Goal: Task Accomplishment & Management: Complete application form

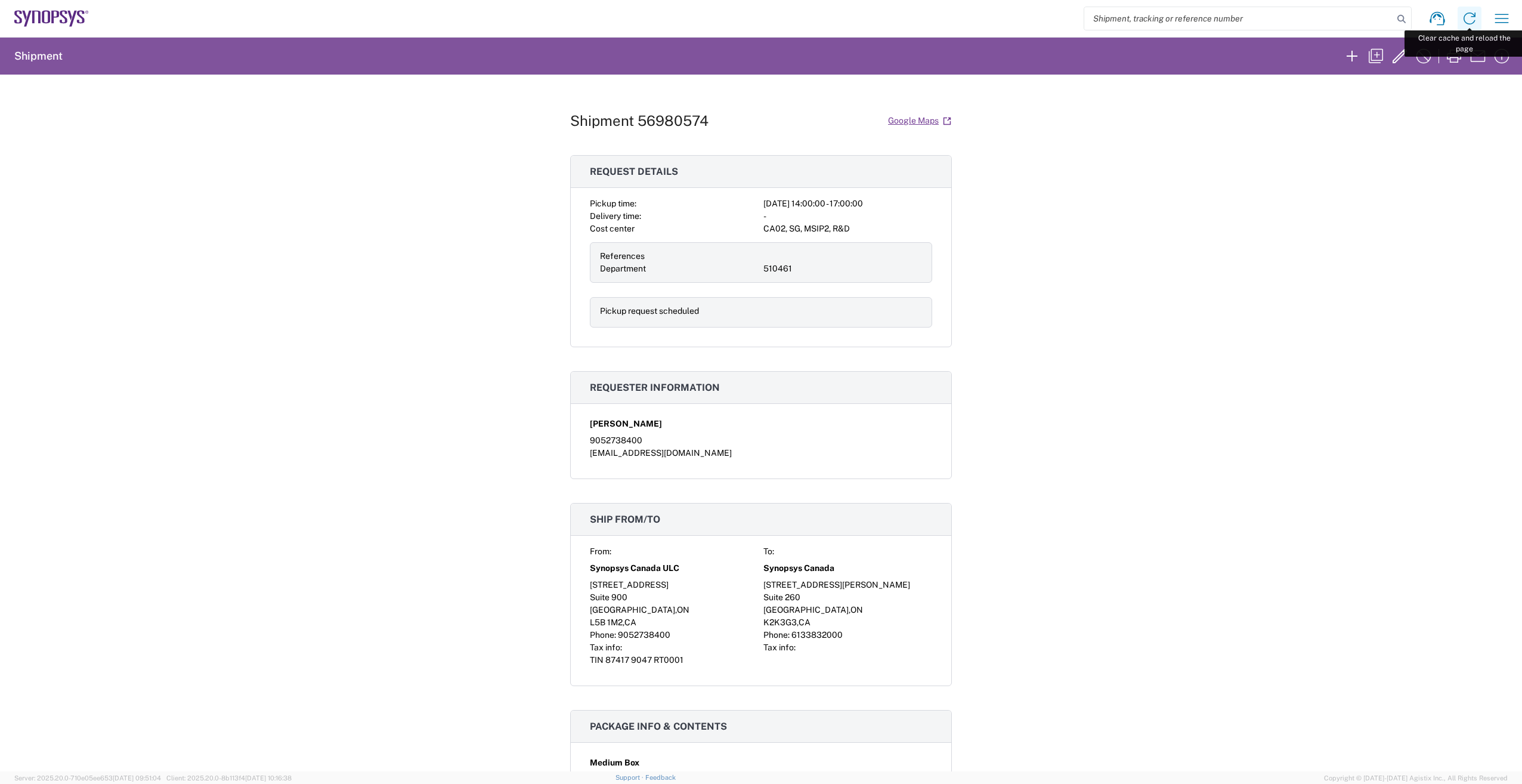
click at [1468, 14] on icon at bounding box center [1470, 19] width 19 height 19
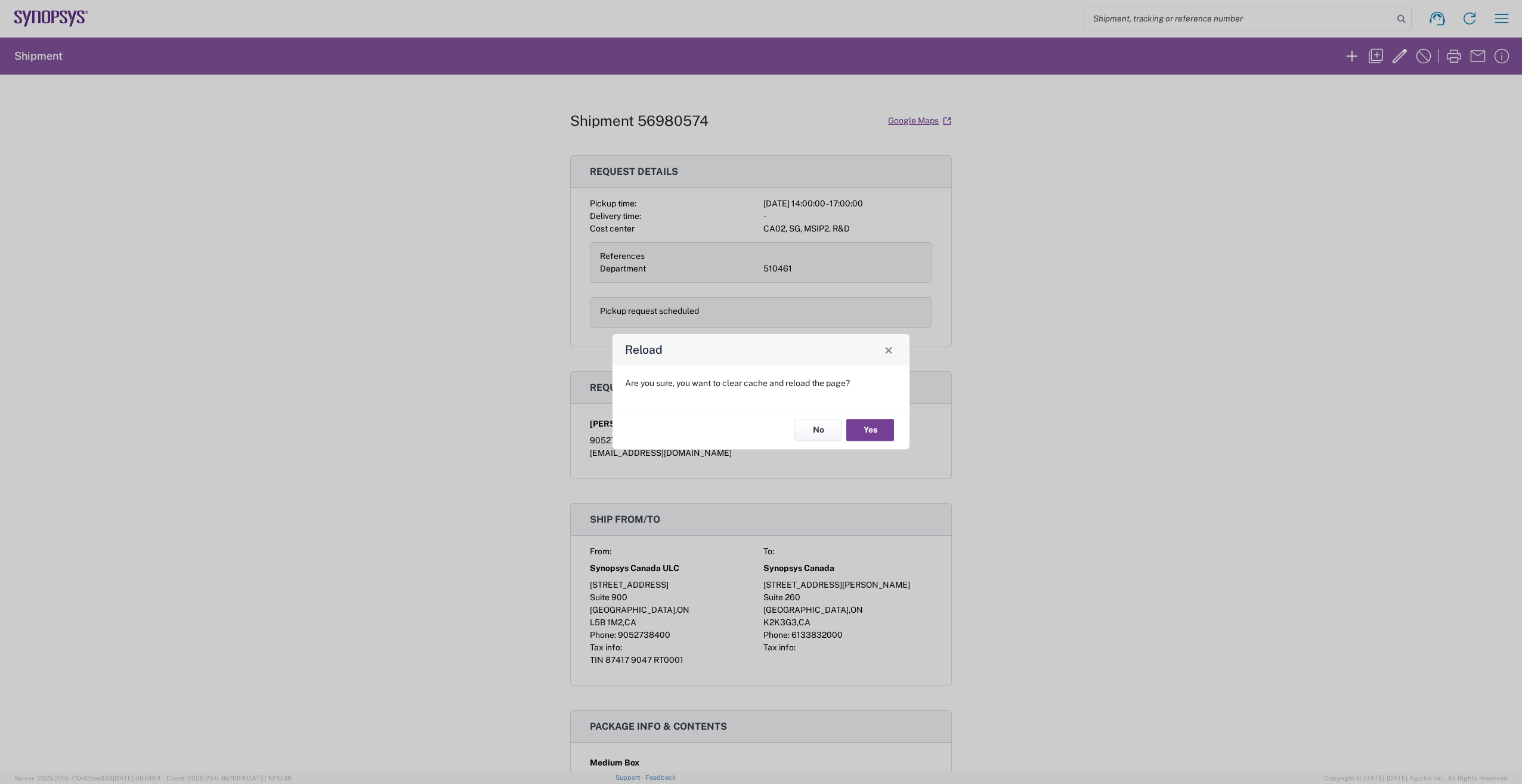
click at [882, 430] on button "Yes" at bounding box center [870, 430] width 47 height 22
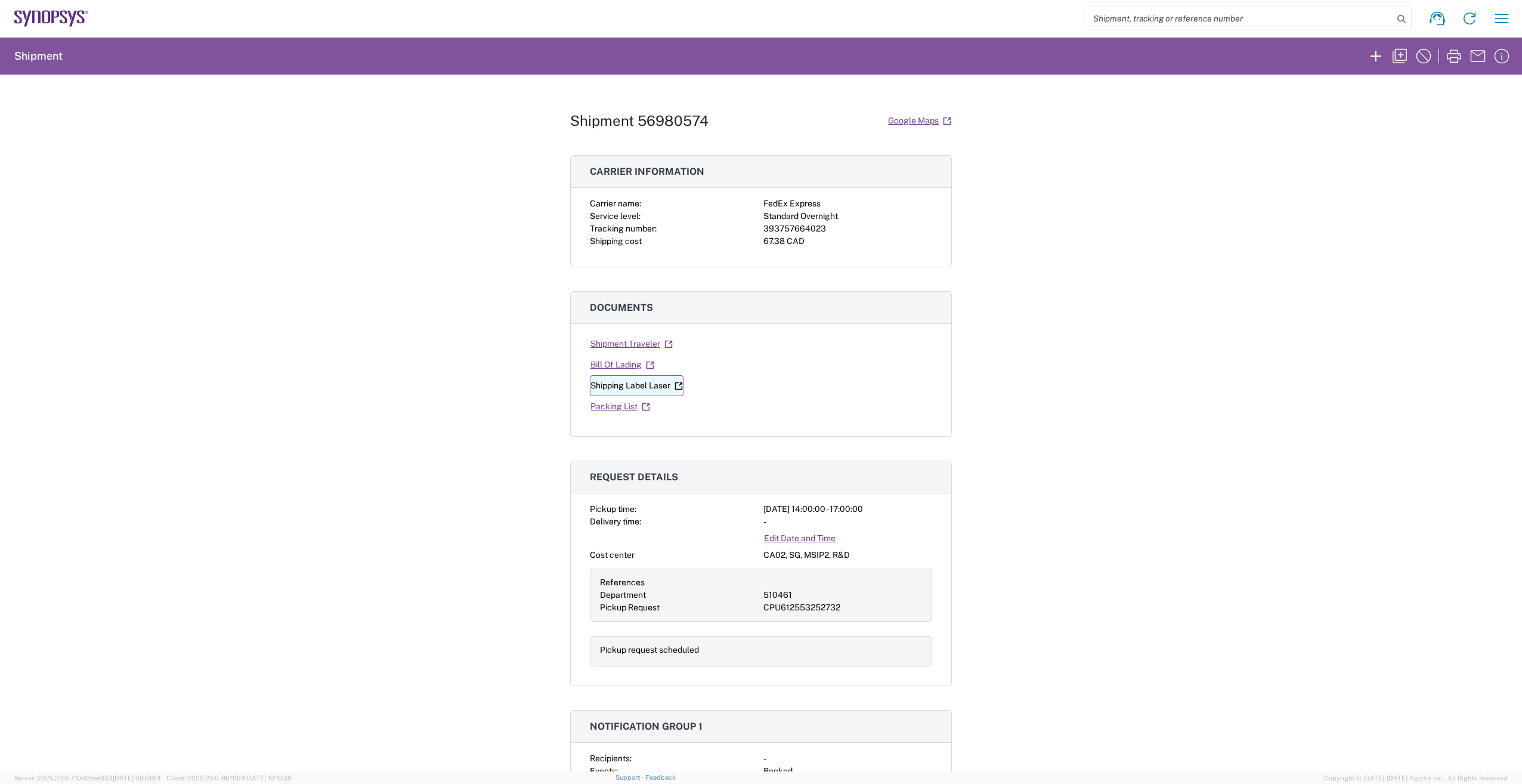
click at [604, 386] on link "Shipping Label Laser" at bounding box center [637, 385] width 94 height 21
